Goal: Information Seeking & Learning: Understand process/instructions

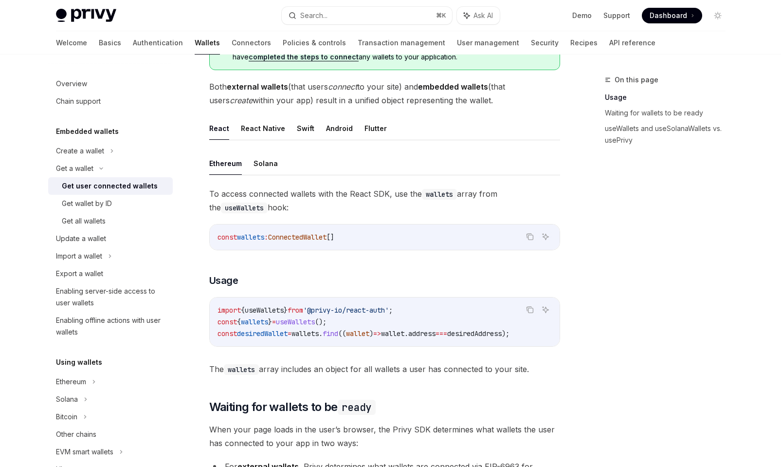
scroll to position [427, 0]
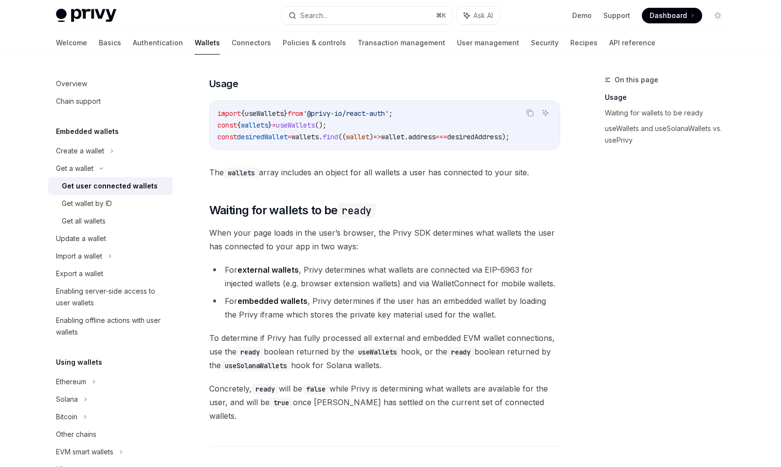
click at [340, 109] on span "'@privy-io/react-auth'" at bounding box center [346, 113] width 86 height 9
copy code "import { useWallets } from '@privy-io/react-auth' ;"
click at [258, 108] on code "import { useWallets } from '@privy-io/react-auth' ; const { wallets } = useWall…" at bounding box center [385, 125] width 334 height 35
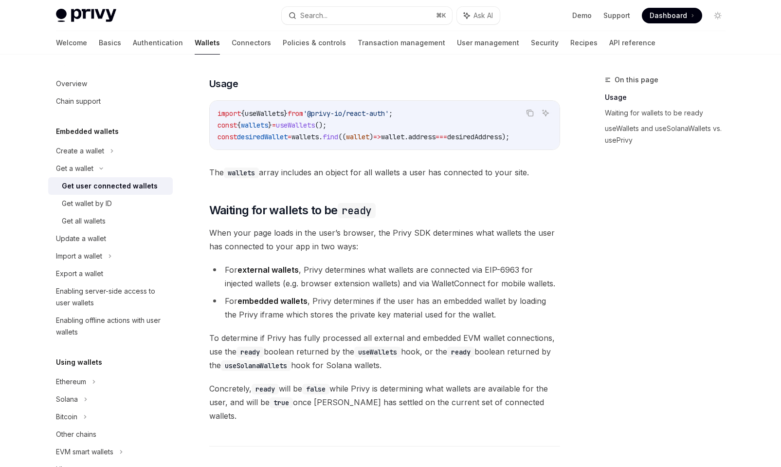
click at [259, 110] on span "useWallets" at bounding box center [264, 113] width 39 height 9
copy code "import { useWallets } from '@privy-io/react-auth' ;"
